Goal: Task Accomplishment & Management: Manage account settings

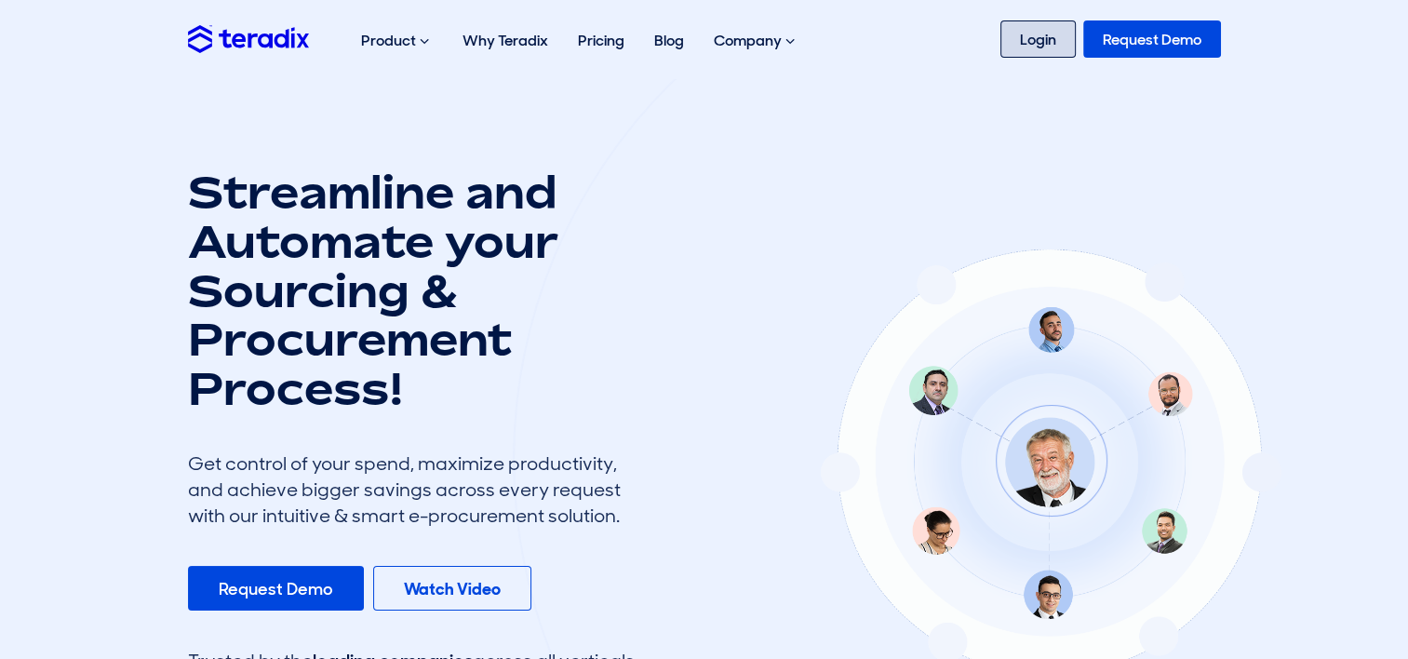
click at [1041, 41] on link "Login" at bounding box center [1038, 38] width 75 height 37
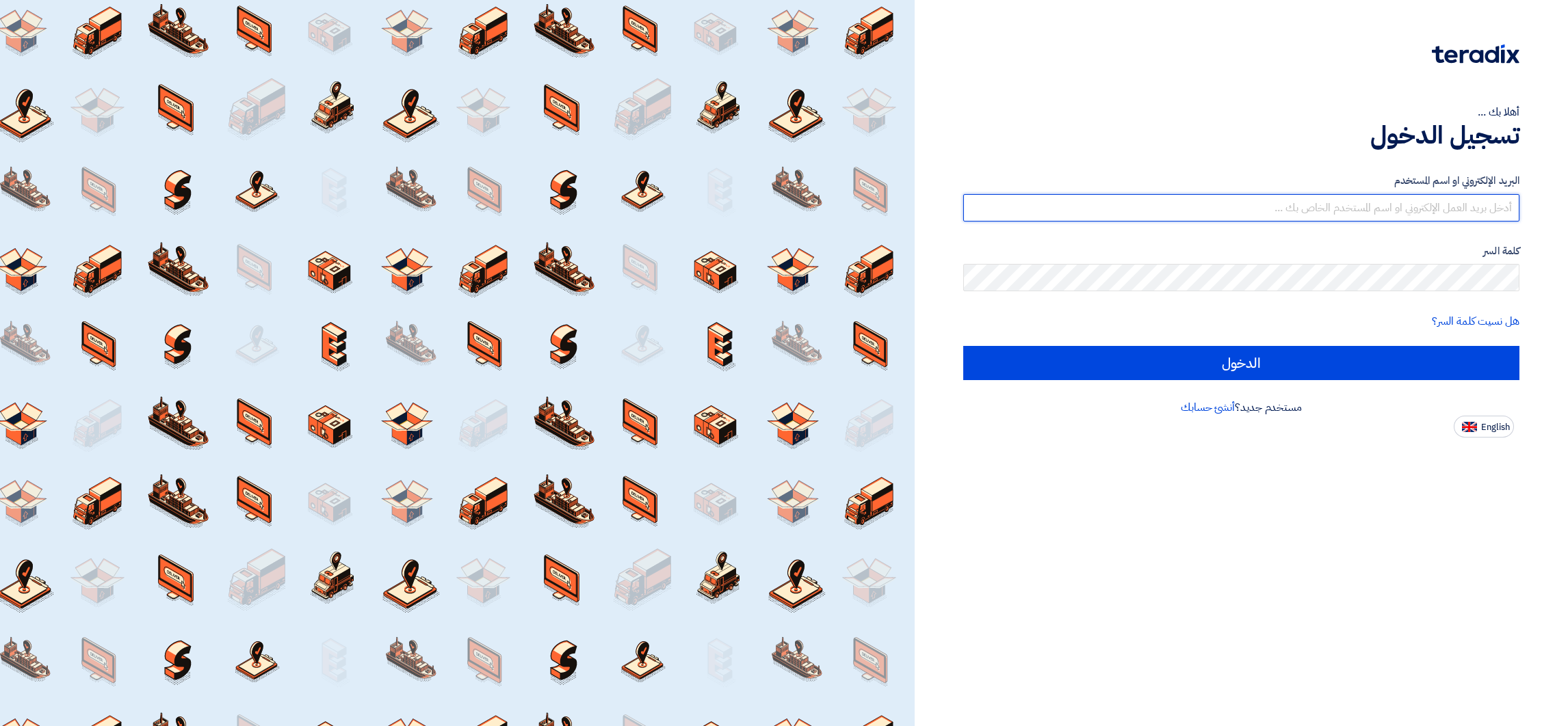
click at [1362, 204] on input "text" at bounding box center [1241, 207] width 556 height 27
click at [1410, 212] on input "text" at bounding box center [1241, 207] width 556 height 27
click at [1382, 206] on input "text" at bounding box center [1241, 207] width 556 height 27
click at [1439, 207] on input "text" at bounding box center [1241, 207] width 556 height 27
click at [1437, 207] on input "text" at bounding box center [1241, 207] width 556 height 27
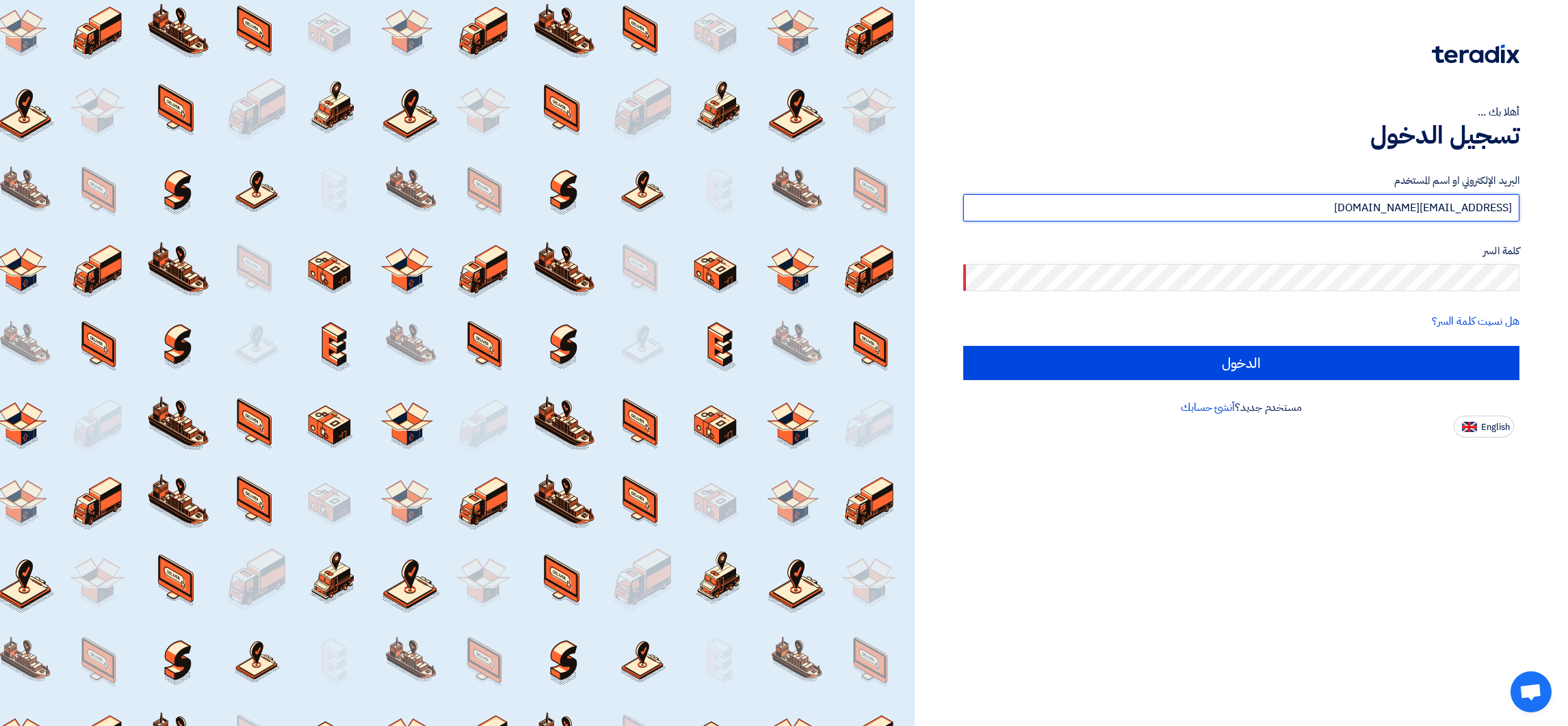
type input "[EMAIL_ADDRESS][DOMAIN_NAME]"
